Goal: Information Seeking & Learning: Learn about a topic

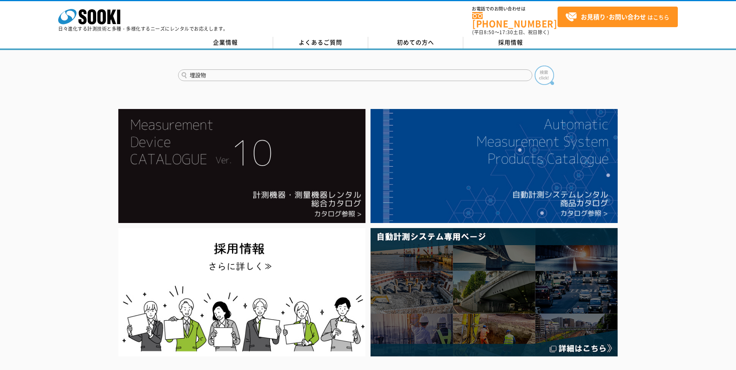
type input "埋設物"
click at [546, 74] on img at bounding box center [544, 75] width 19 height 19
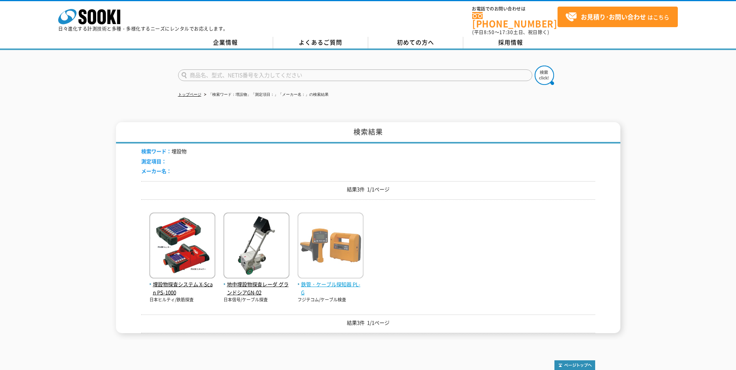
click at [323, 281] on span "鉄管・ケーブル探知器 PL-G" at bounding box center [331, 289] width 66 height 16
click at [218, 69] on input "text" at bounding box center [355, 75] width 354 height 12
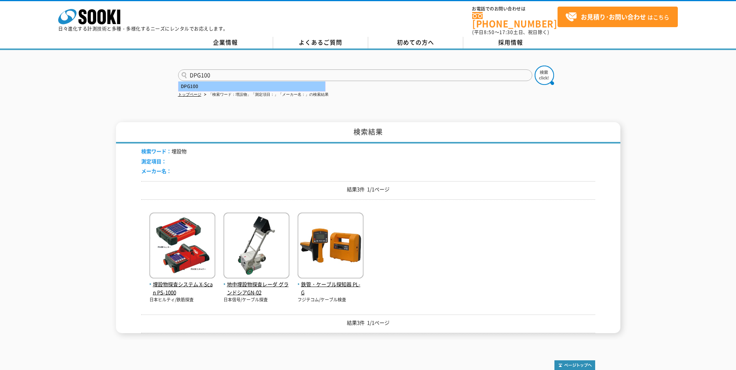
type input "DPG100"
click at [196, 81] on div "DPG100" at bounding box center [251, 86] width 147 height 10
click at [540, 70] on img at bounding box center [544, 75] width 19 height 19
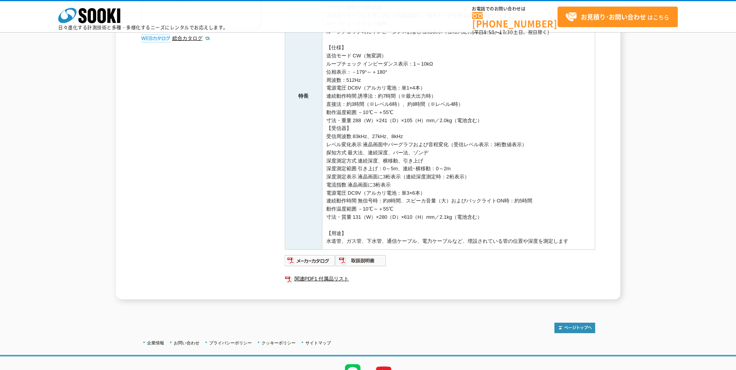
scroll to position [199, 0]
click at [312, 261] on img at bounding box center [310, 259] width 51 height 12
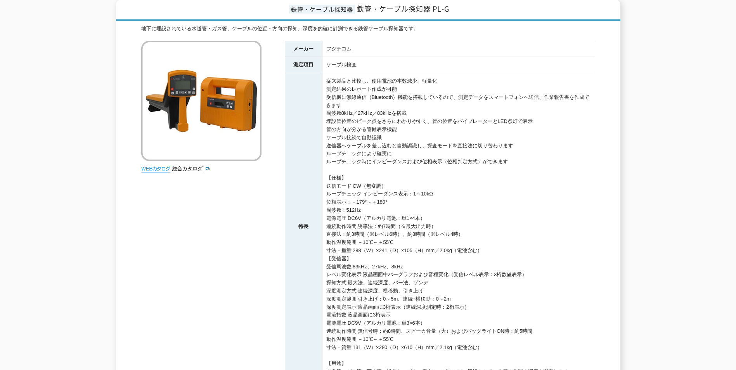
scroll to position [0, 0]
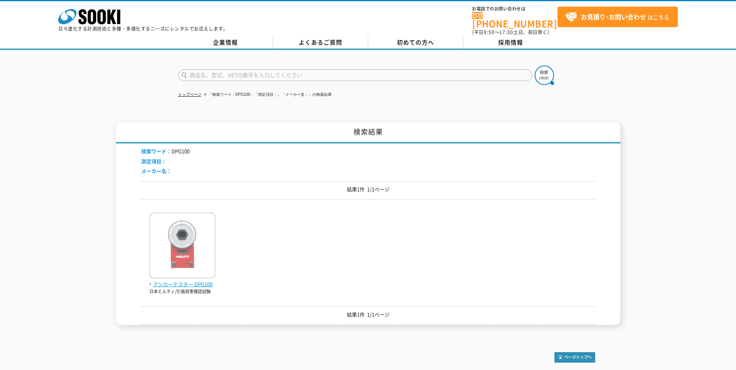
click at [204, 250] on img at bounding box center [182, 247] width 66 height 68
click at [84, 22] on icon at bounding box center [82, 16] width 8 height 15
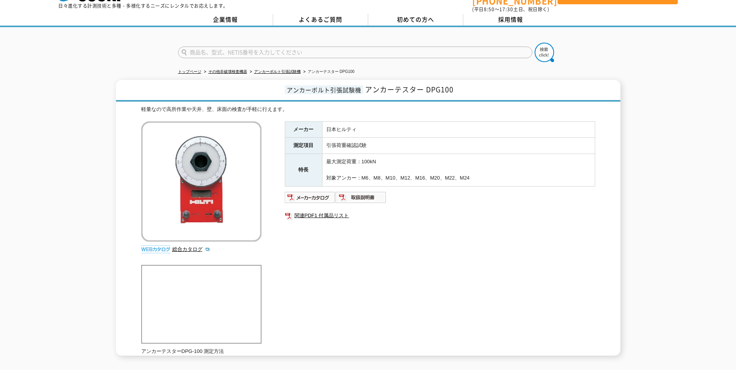
scroll to position [44, 0]
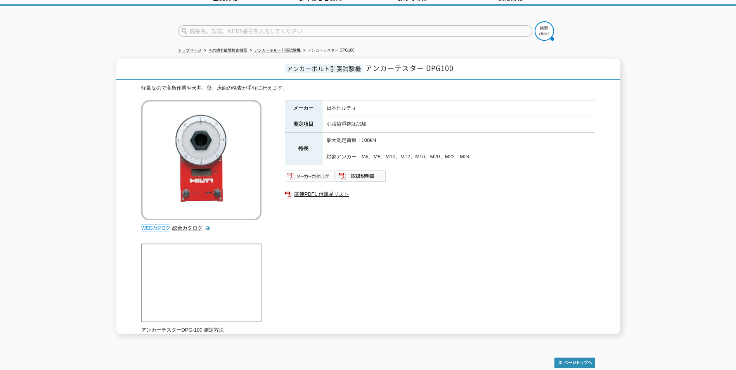
click at [326, 170] on img at bounding box center [310, 176] width 51 height 12
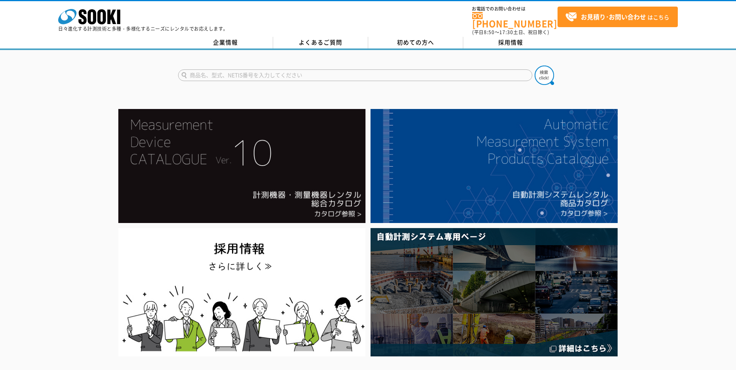
click at [266, 69] on input "text" at bounding box center [355, 75] width 354 height 12
type input "埋設物"
click at [535, 66] on button at bounding box center [544, 75] width 19 height 19
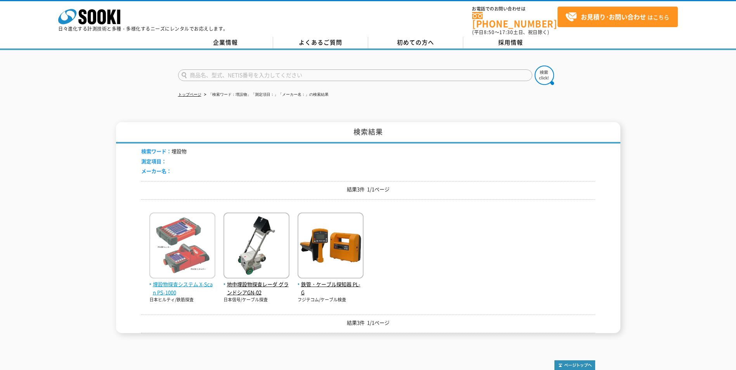
click at [175, 283] on span "埋設物探査システム X-Scan PS-1000" at bounding box center [182, 289] width 66 height 16
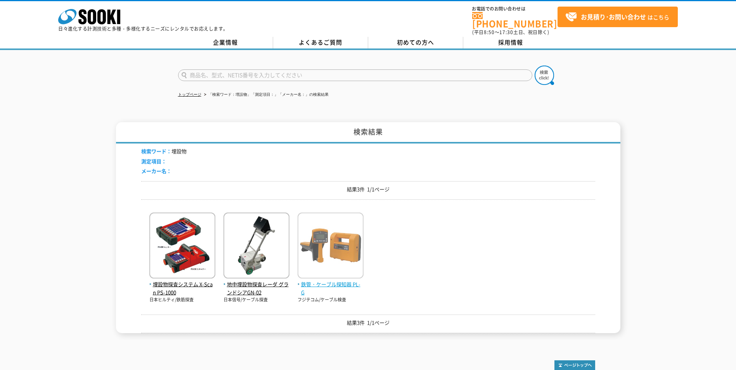
click at [324, 216] on img at bounding box center [331, 247] width 66 height 68
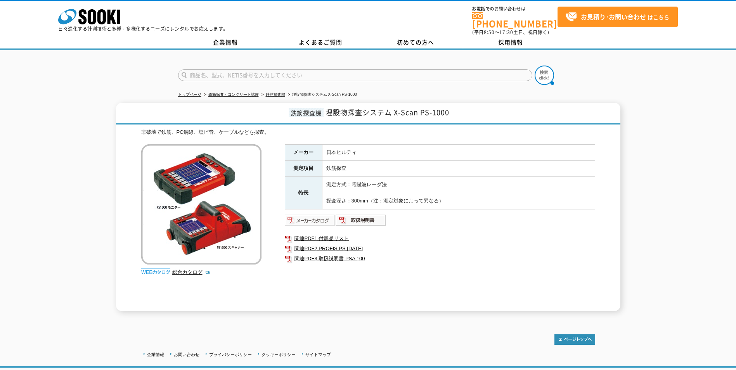
click at [308, 216] on img at bounding box center [310, 220] width 51 height 12
